Goal: Information Seeking & Learning: Understand process/instructions

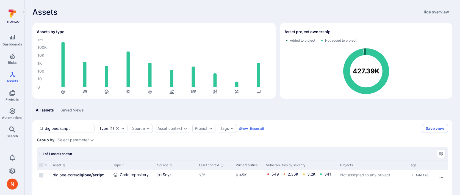
scroll to position [60, 0]
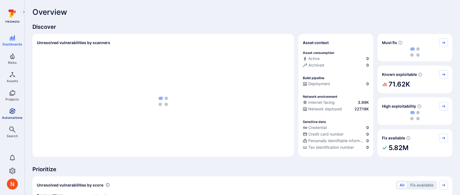
click at [10, 115] on link "Automations" at bounding box center [12, 114] width 24 height 16
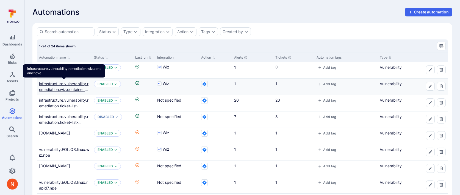
click at [75, 85] on link "infrastructure.vulnerability.remediation.wiz.container.cve" at bounding box center [64, 90] width 50 height 16
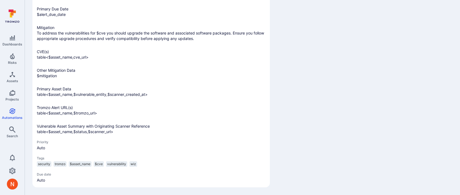
scroll to position [1015, 0]
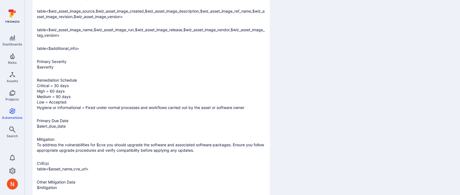
scroll to position [762, 0]
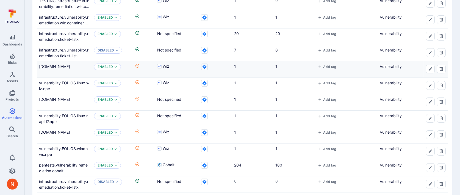
scroll to position [67, 0]
click at [66, 65] on link "vulnerability.EOL.OS.linux.wiz.prod" at bounding box center [54, 66] width 31 height 5
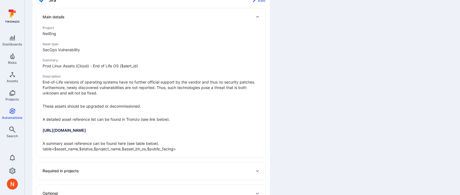
scroll to position [320, 0]
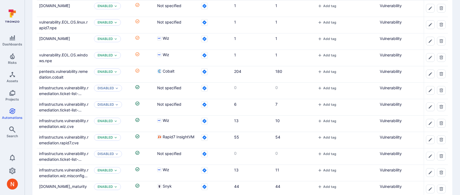
scroll to position [166, 0]
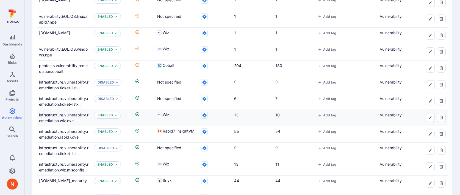
click at [65, 112] on div "infrastructure.vulnerability.remediation.wiz.cve" at bounding box center [64, 118] width 51 height 12
click at [65, 115] on link "infrastructure.vulnerability.remediation.wiz.cve" at bounding box center [63, 118] width 49 height 10
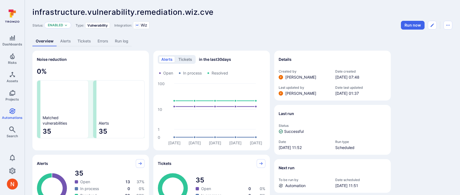
scroll to position [511, 0]
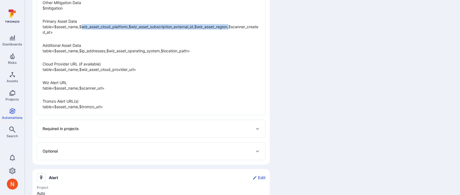
drag, startPoint x: 79, startPoint y: 97, endPoint x: 229, endPoint y: 96, distance: 149.6
click at [229, 35] on p "Primary Asset Data table<$asset_name,$wiz_asset_cloud_platform,$wiz_asset_subsc…" at bounding box center [151, 27] width 217 height 16
copy p "$wiz_asset_cloud_platform,$wiz_asset_subscription_external_id,$wiz_asset_region"
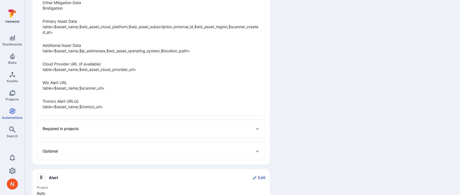
click at [308, 110] on div "Details Created by Peter Baker Date created Jan 10, 2025 at 07:48 Last updated …" at bounding box center [332, 36] width 116 height 993
click at [81, 35] on p "Primary Asset Data table<$asset_name,$wiz_asset_cloud_platform,$wiz_asset_subsc…" at bounding box center [151, 27] width 217 height 16
drag, startPoint x: 80, startPoint y: 98, endPoint x: 220, endPoint y: 96, distance: 140.6
click at [220, 35] on p "Primary Asset Data table<$asset_name,$wiz_asset_cloud_platform,$wiz_asset_subsc…" at bounding box center [151, 27] width 217 height 16
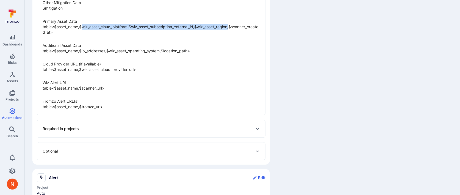
drag, startPoint x: 230, startPoint y: 98, endPoint x: 79, endPoint y: 98, distance: 151.0
click at [79, 35] on p "Primary Asset Data table<$asset_name,$wiz_asset_cloud_platform,$wiz_asset_subsc…" at bounding box center [151, 27] width 217 height 16
copy p "$wiz_asset_cloud_platform,$wiz_asset_subscription_external_id,$wiz_asset_region"
